Goal: Register for event/course

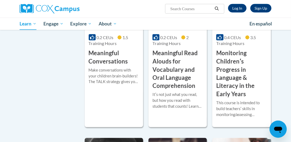
scroll to position [915, 0]
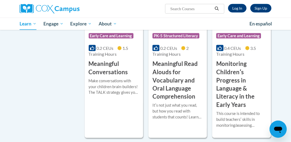
click at [239, 79] on h3 "Monitoring Childrenʹs Progress in Language & Literacy in the Early Years" at bounding box center [241, 85] width 50 height 50
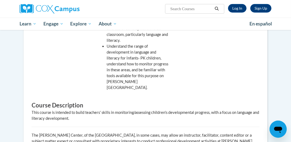
scroll to position [243, 0]
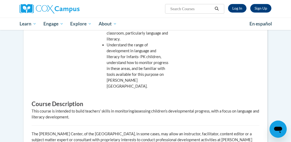
drag, startPoint x: 0, startPoint y: 0, endPoint x: 293, endPoint y: 69, distance: 301.4
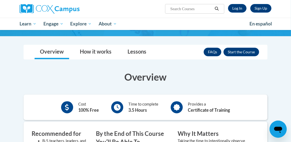
scroll to position [88, 0]
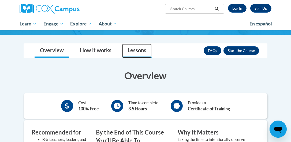
click at [139, 52] on link "Lessons" at bounding box center [136, 51] width 29 height 14
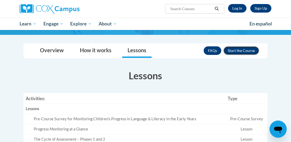
click at [233, 52] on button "Enroll" at bounding box center [241, 50] width 36 height 9
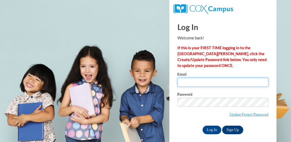
click at [196, 83] on input "Email" at bounding box center [222, 82] width 91 height 9
type input "hewlettlakeisha14@gmail.com"
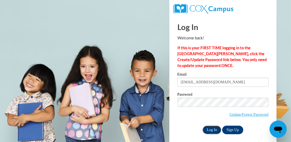
click at [208, 130] on input "Log In" at bounding box center [211, 130] width 19 height 9
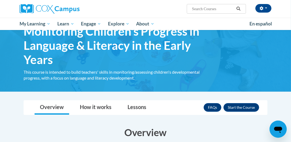
scroll to position [32, 0]
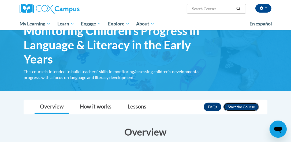
click at [241, 107] on button "Enroll" at bounding box center [241, 107] width 36 height 9
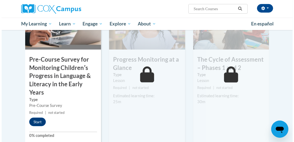
scroll to position [172, 0]
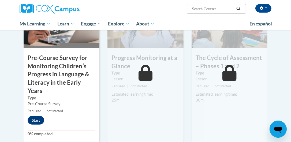
drag, startPoint x: 292, startPoint y: 17, endPoint x: 294, endPoint y: 50, distance: 33.8
click at [38, 119] on button "Start" at bounding box center [36, 120] width 17 height 9
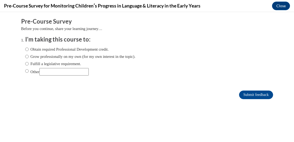
scroll to position [0, 0]
click at [36, 49] on label "Obtain required Professional Development credit." at bounding box center [67, 49] width 84 height 6
click at [29, 49] on input "Obtain required Professional Development credit." at bounding box center [26, 49] width 3 height 6
radio input "true"
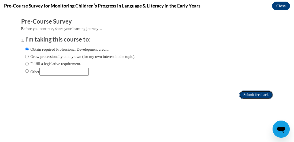
click at [244, 94] on input "Submit feedback" at bounding box center [256, 95] width 34 height 9
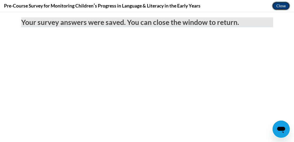
click at [281, 6] on button "Close" at bounding box center [281, 6] width 18 height 9
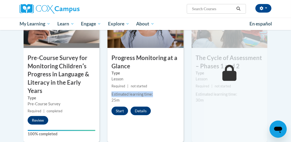
drag, startPoint x: 169, startPoint y: 82, endPoint x: 166, endPoint y: 89, distance: 7.7
click at [166, 89] on div "2 Progress Monitoring at a Glance Type Lesson Required | not started Estimated …" at bounding box center [145, 68] width 76 height 148
click at [40, 118] on button "Review" at bounding box center [38, 120] width 21 height 9
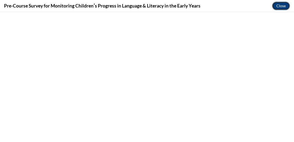
click at [274, 6] on button "Close" at bounding box center [281, 6] width 18 height 9
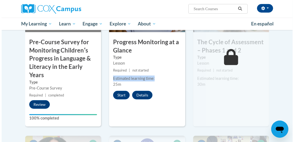
scroll to position [189, 0]
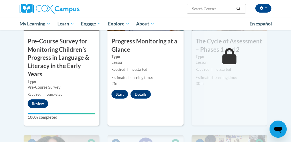
click at [123, 88] on div "2 Progress Monitoring at a Glance Type Lesson Required | not started Estimated …" at bounding box center [145, 52] width 76 height 148
click at [119, 95] on button "Start" at bounding box center [119, 94] width 17 height 9
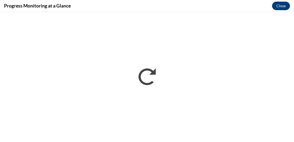
scroll to position [0, 0]
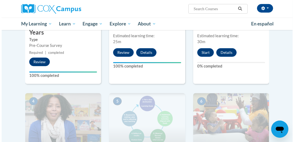
scroll to position [230, 0]
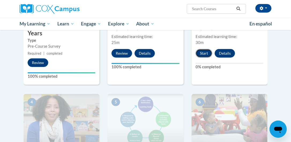
click at [198, 53] on button "Start" at bounding box center [204, 53] width 17 height 9
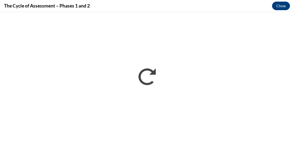
scroll to position [0, 0]
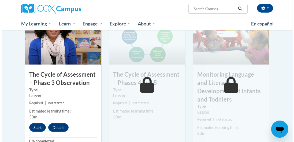
scroll to position [310, 0]
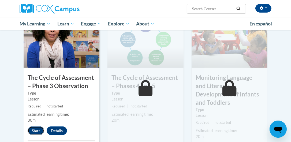
click at [38, 127] on button "Start" at bounding box center [36, 130] width 17 height 9
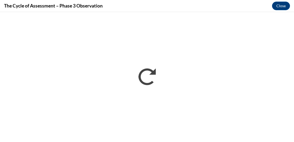
scroll to position [0, 0]
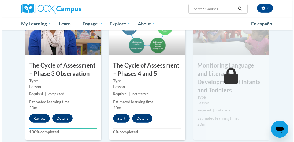
scroll to position [321, 0]
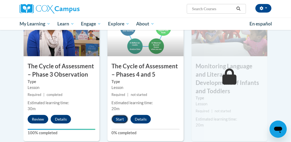
click at [121, 116] on button "Start" at bounding box center [119, 119] width 17 height 9
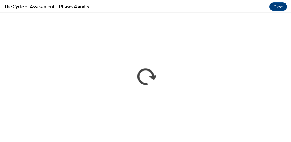
scroll to position [0, 0]
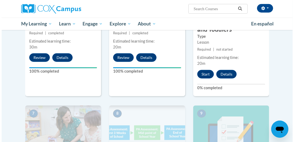
scroll to position [384, 0]
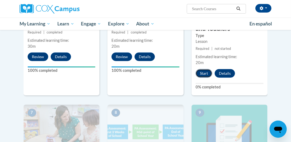
click at [203, 69] on button "Start" at bounding box center [204, 73] width 17 height 9
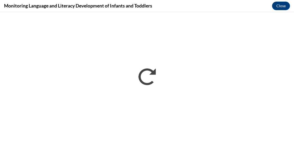
scroll to position [0, 0]
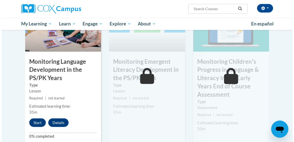
scroll to position [493, 0]
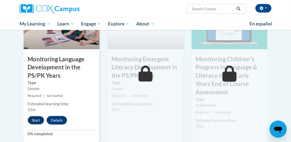
click at [38, 116] on button "Start" at bounding box center [36, 120] width 17 height 9
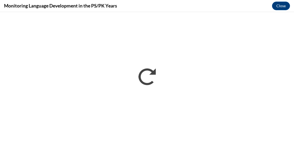
scroll to position [0, 0]
